Goal: Task Accomplishment & Management: Manage account settings

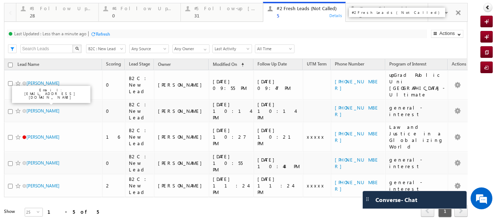
click at [289, 6] on div "#2 Fresh Leads (Not Called)" at bounding box center [309, 8] width 64 height 6
drag, startPoint x: 142, startPoint y: 4, endPoint x: 52, endPoint y: 9, distance: 90.2
click at [142, 4] on div "#4 Follow Up (total pending) 0" at bounding box center [144, 11] width 64 height 14
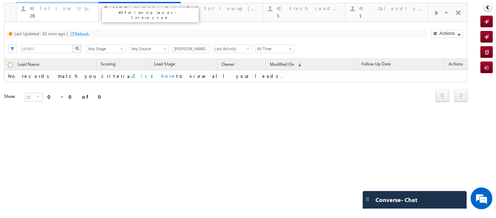
click at [46, 8] on div "#3 Follow Up Leads-Interacted" at bounding box center [62, 8] width 64 height 6
